Goal: Task Accomplishment & Management: Manage account settings

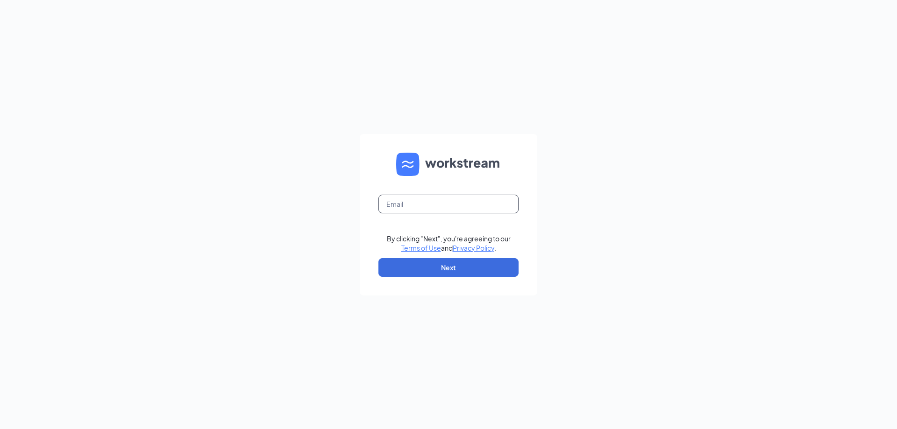
click at [431, 201] on input "text" at bounding box center [448, 204] width 140 height 19
type input "[EMAIL_ADDRESS][DOMAIN_NAME]"
drag, startPoint x: 385, startPoint y: 198, endPoint x: 252, endPoint y: 192, distance: 133.3
click at [249, 192] on div "[EMAIL_ADDRESS][DOMAIN_NAME] By clicking "Next", you're agreeing to our Terms o…" at bounding box center [448, 214] width 897 height 429
drag, startPoint x: 451, startPoint y: 270, endPoint x: 449, endPoint y: 250, distance: 19.8
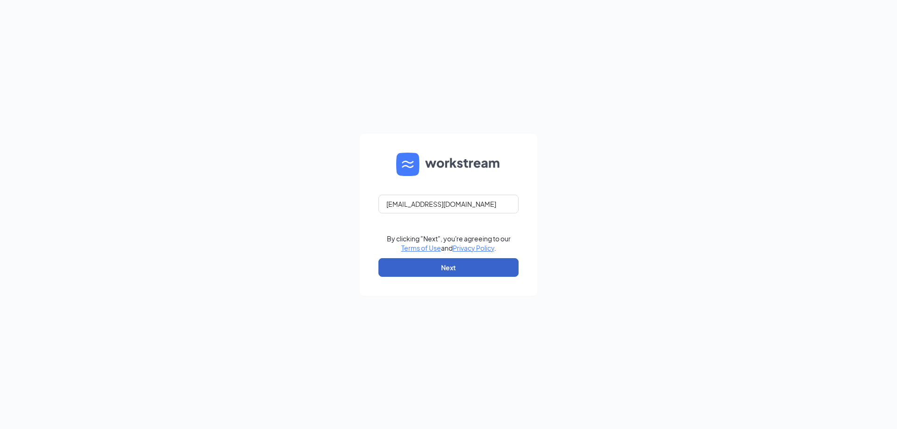
click at [451, 269] on button "Next" at bounding box center [448, 267] width 140 height 19
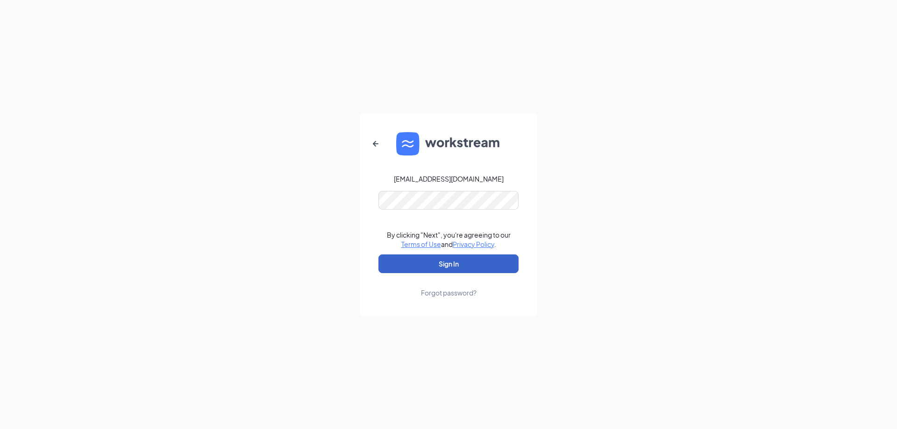
click at [442, 263] on button "Sign In" at bounding box center [448, 264] width 140 height 19
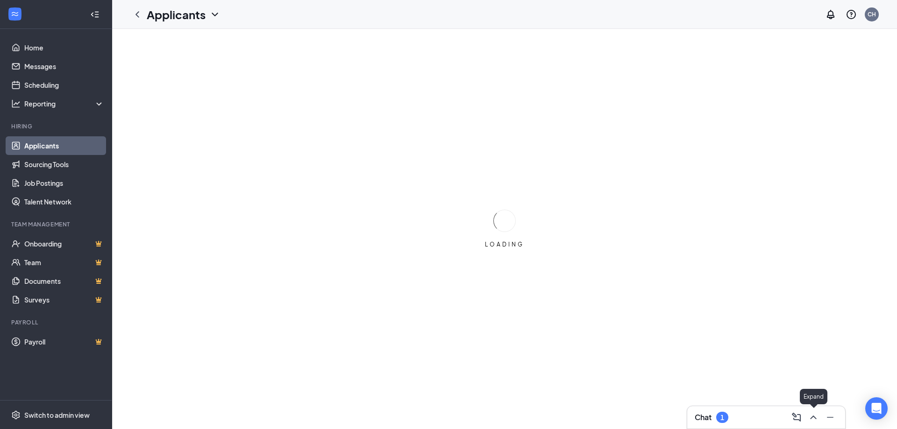
click at [812, 417] on icon "ChevronUp" at bounding box center [813, 418] width 6 height 4
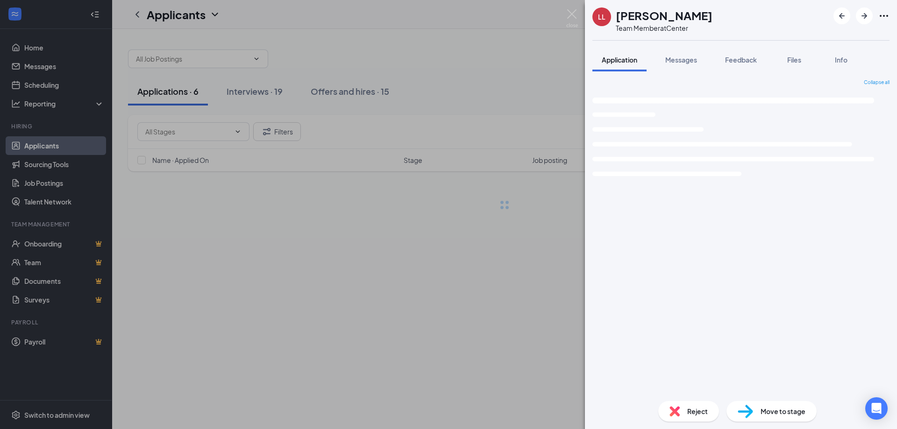
click at [570, 17] on img at bounding box center [572, 18] width 12 height 18
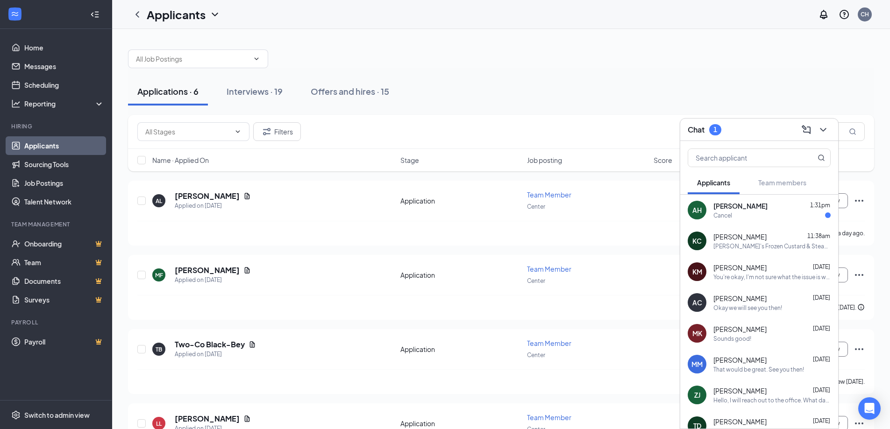
click at [748, 213] on div "Cancel" at bounding box center [771, 216] width 117 height 8
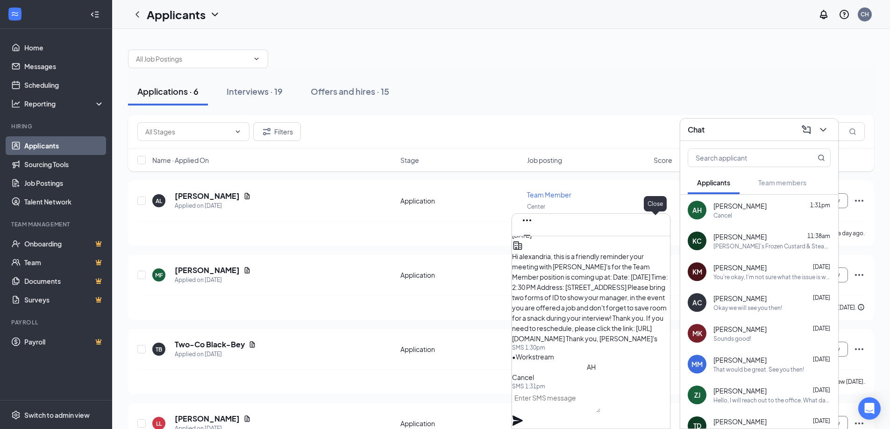
click at [530, 247] on icon "Cross" at bounding box center [527, 250] width 6 height 6
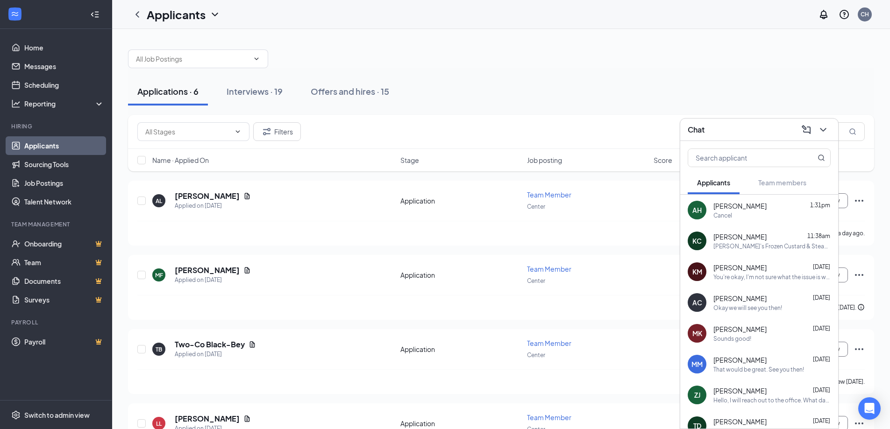
click at [762, 250] on div "[PERSON_NAME]'s Frozen Custard & Steakburgers is so excited for you to join our…" at bounding box center [771, 246] width 117 height 8
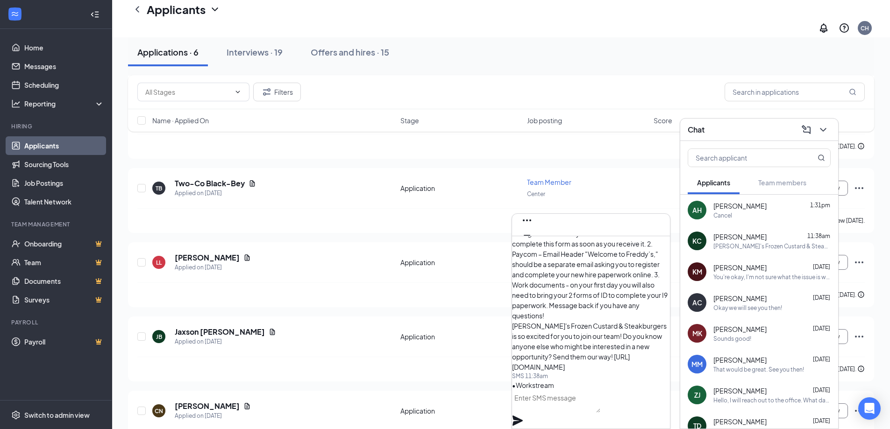
scroll to position [199, 0]
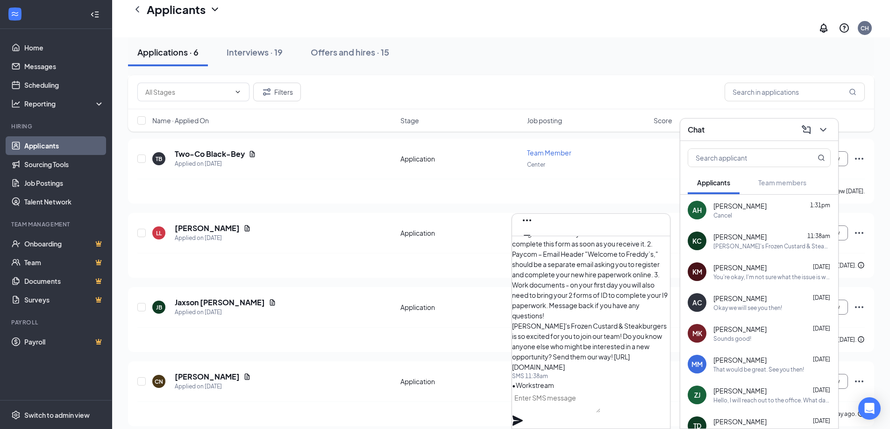
click at [576, 410] on textarea at bounding box center [556, 402] width 88 height 22
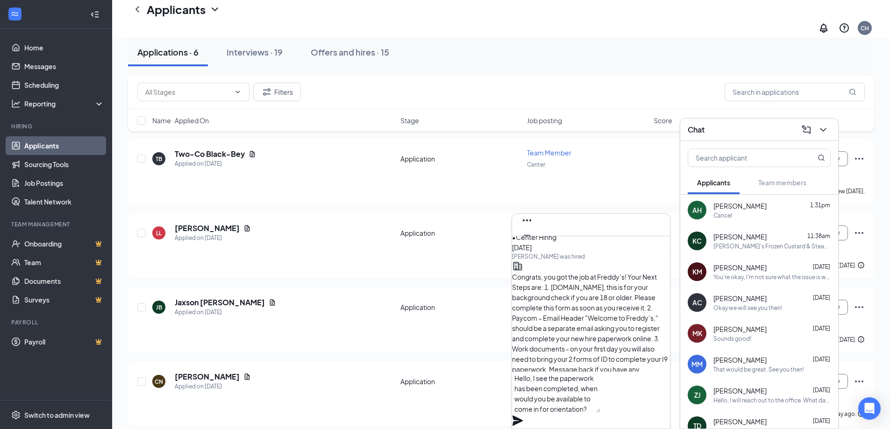
scroll to position [0, 0]
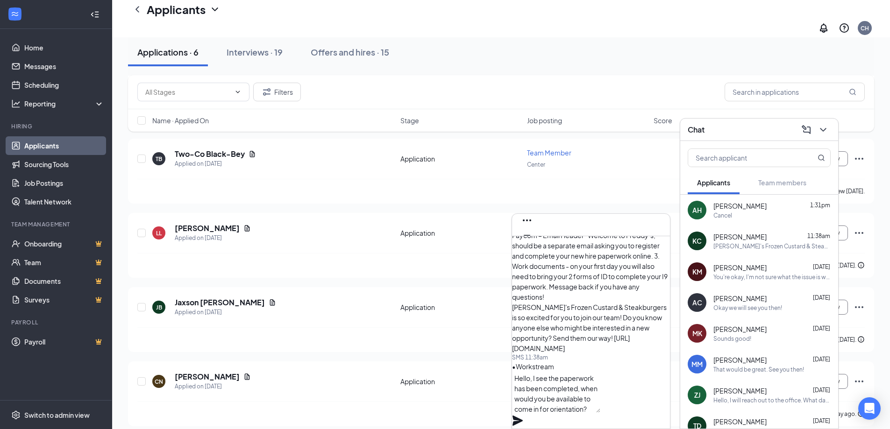
click at [564, 402] on textarea "Hello, I see the paperwork has been completed, when would you be available to c…" at bounding box center [556, 392] width 88 height 41
click at [570, 403] on textarea "Hello, I see the paperwork has been completed. when would you be available to c…" at bounding box center [556, 392] width 88 height 41
click at [600, 401] on textarea "Hello, I see the paperwork has been completed. When would you be available to c…" at bounding box center [556, 392] width 88 height 41
click at [600, 410] on textarea "Hello, I see the paperwork has been completed. When would you be available to c…" at bounding box center [556, 392] width 88 height 41
click at [565, 401] on textarea "Hello, I see the paperwork has been completed. When would you be available to c…" at bounding box center [556, 392] width 88 height 41
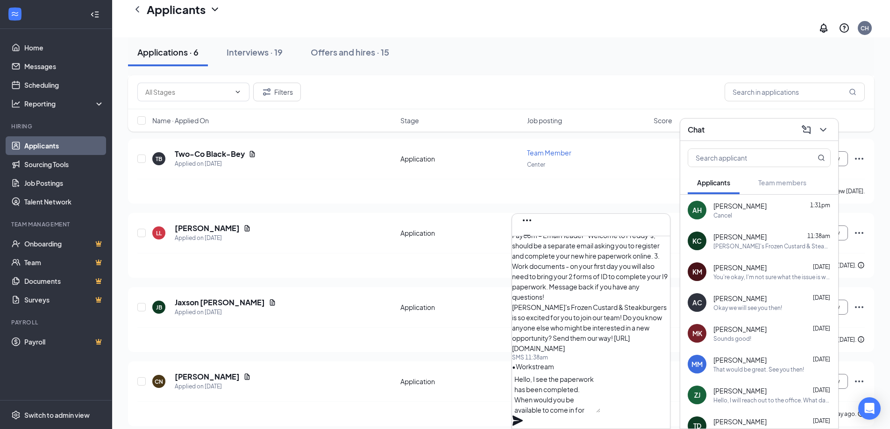
type textarea "Hello, I see the paperwork has been completed. When would you be available to c…"
click at [523, 415] on icon "Plane" at bounding box center [517, 420] width 11 height 11
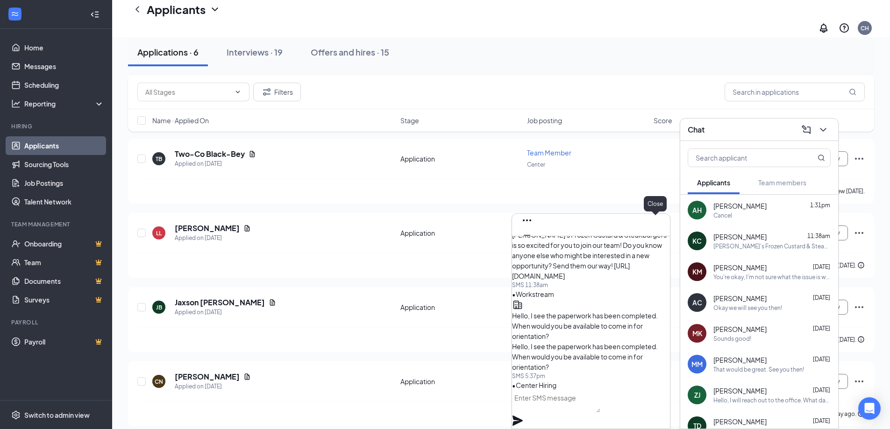
click at [533, 245] on icon "Cross" at bounding box center [526, 250] width 11 height 11
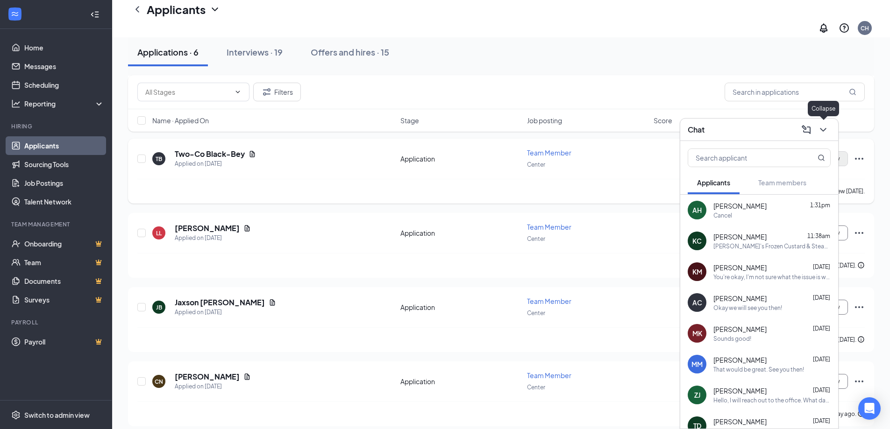
drag, startPoint x: 825, startPoint y: 133, endPoint x: 799, endPoint y: 147, distance: 29.0
click at [825, 133] on icon "ChevronDown" at bounding box center [823, 129] width 11 height 11
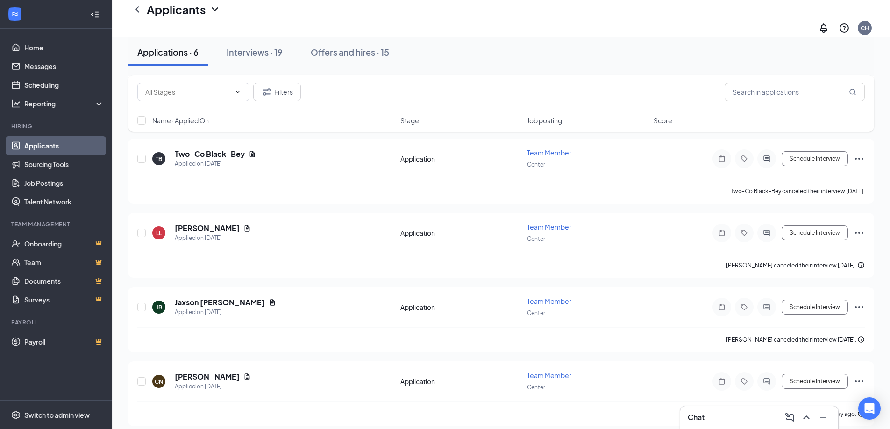
drag, startPoint x: 274, startPoint y: 55, endPoint x: 432, endPoint y: 102, distance: 165.1
click at [274, 55] on div "Interviews · 19" at bounding box center [255, 52] width 56 height 12
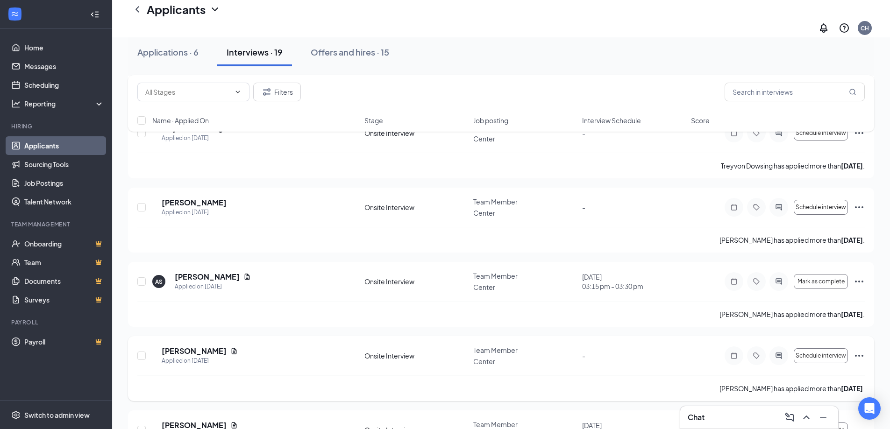
scroll to position [1103, 0]
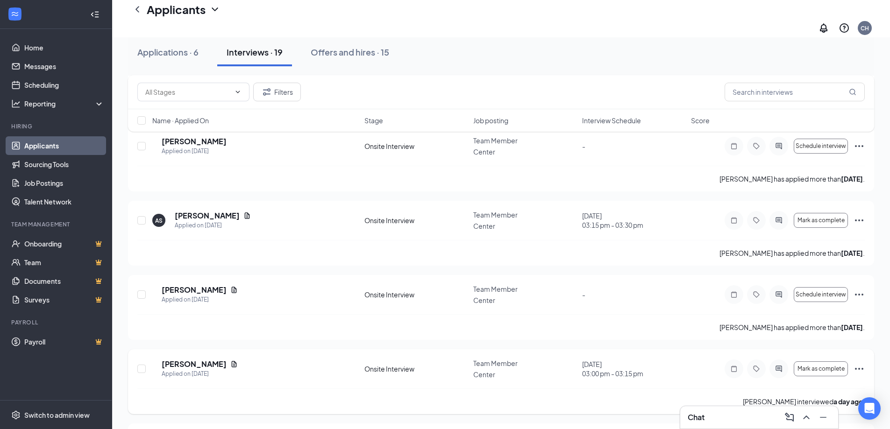
click at [862, 363] on icon "Ellipses" at bounding box center [859, 368] width 11 height 11
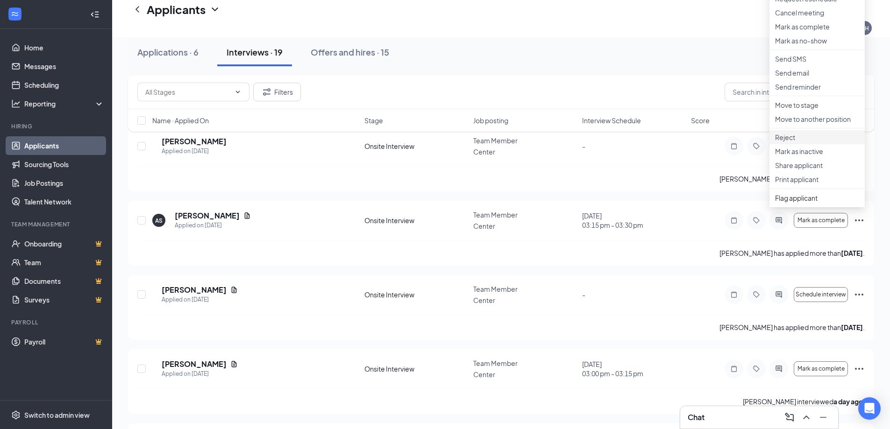
click at [799, 142] on p "Reject" at bounding box center [817, 137] width 84 height 9
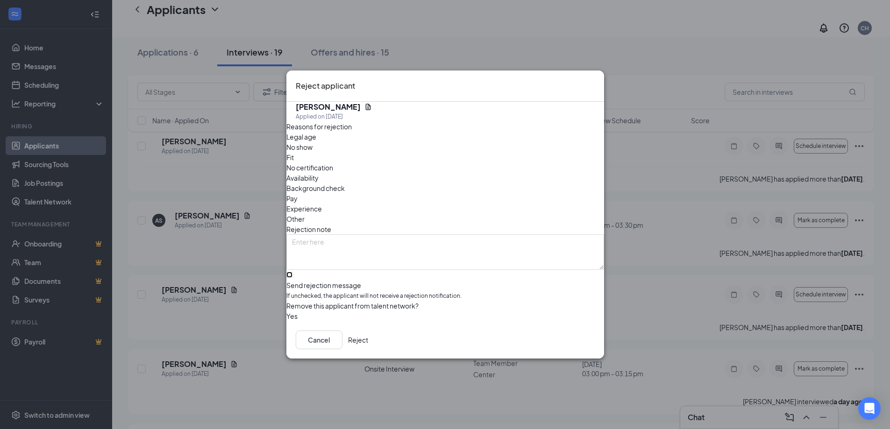
click at [292, 272] on input "Send rejection message If unchecked, the applicant will not receive a rejection…" at bounding box center [289, 275] width 6 height 6
checkbox input "true"
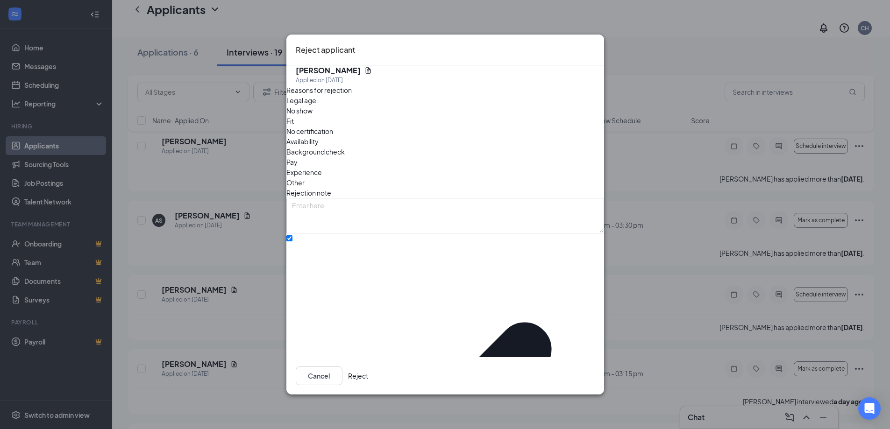
click at [368, 367] on button "Reject" at bounding box center [358, 376] width 20 height 19
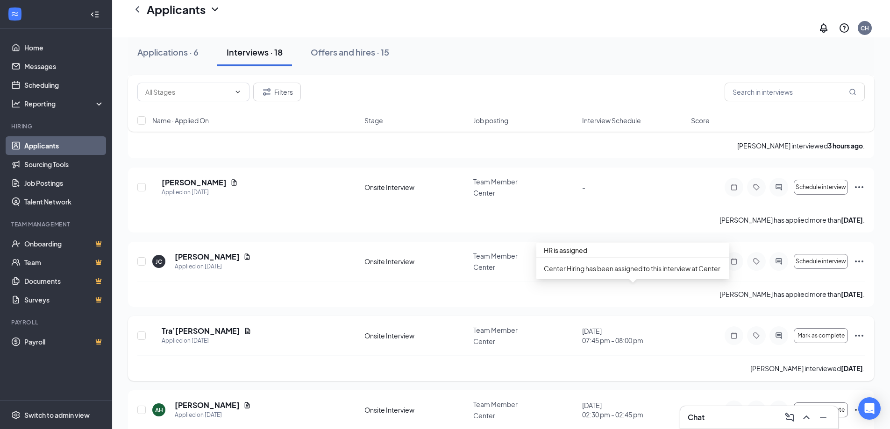
scroll to position [564, 0]
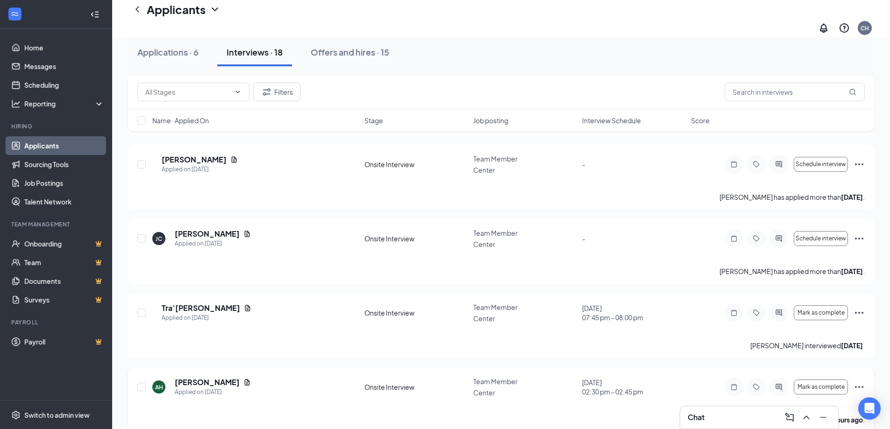
click at [857, 382] on icon "Ellipses" at bounding box center [859, 387] width 11 height 11
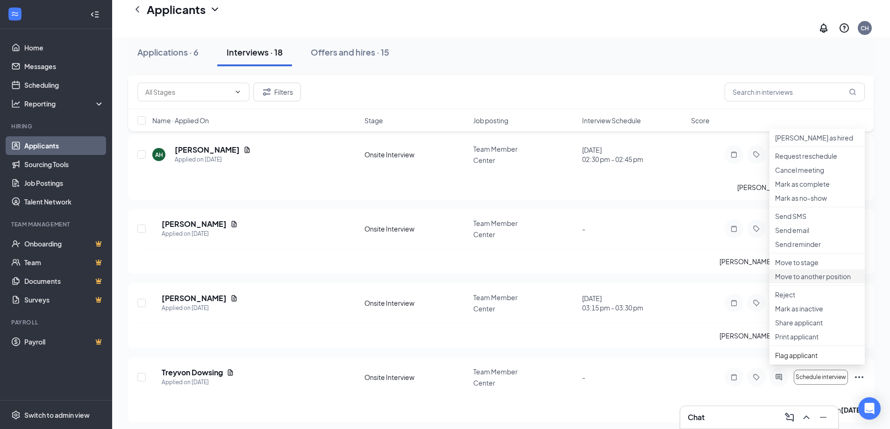
scroll to position [798, 0]
click at [800, 299] on p "Reject" at bounding box center [817, 293] width 84 height 9
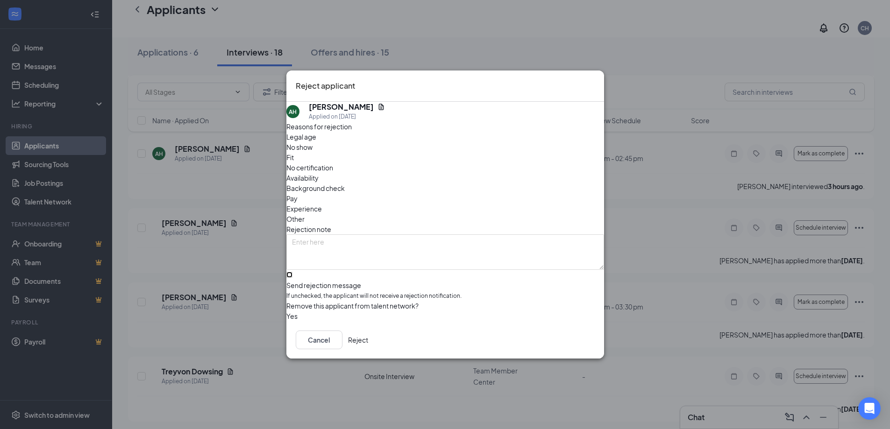
drag, startPoint x: 335, startPoint y: 264, endPoint x: 484, endPoint y: 308, distance: 155.8
click at [292, 272] on input "Send rejection message If unchecked, the applicant will not receive a rejection…" at bounding box center [289, 275] width 6 height 6
checkbox input "true"
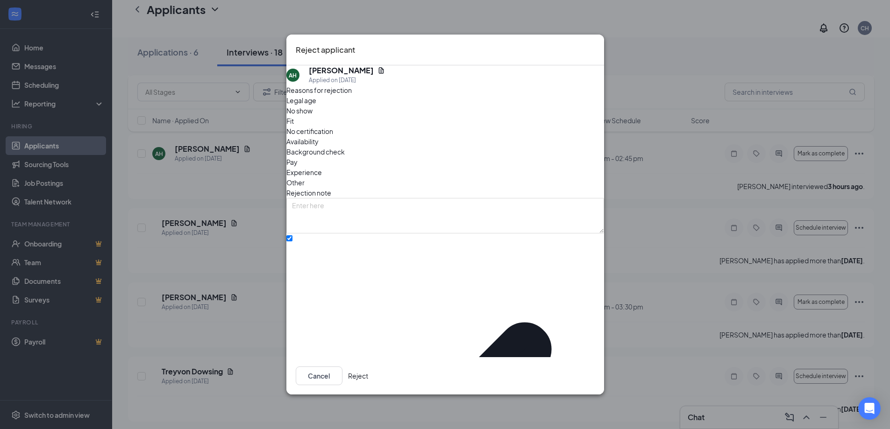
click at [368, 367] on button "Reject" at bounding box center [358, 376] width 20 height 19
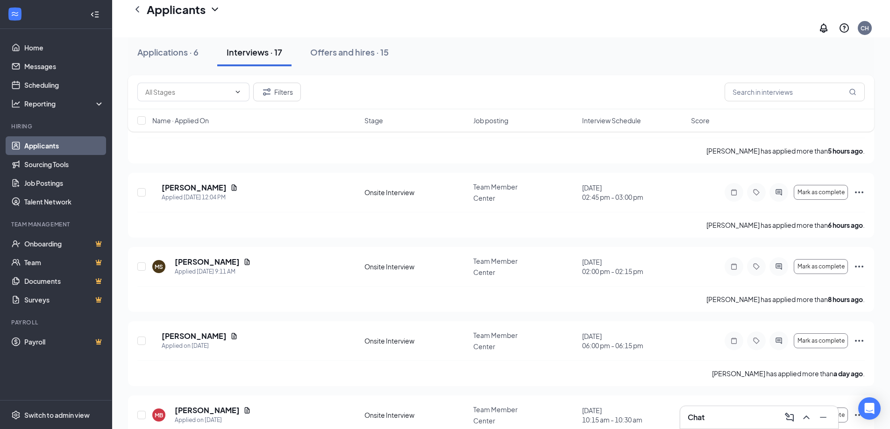
scroll to position [0, 0]
